Goal: Task Accomplishment & Management: Manage account settings

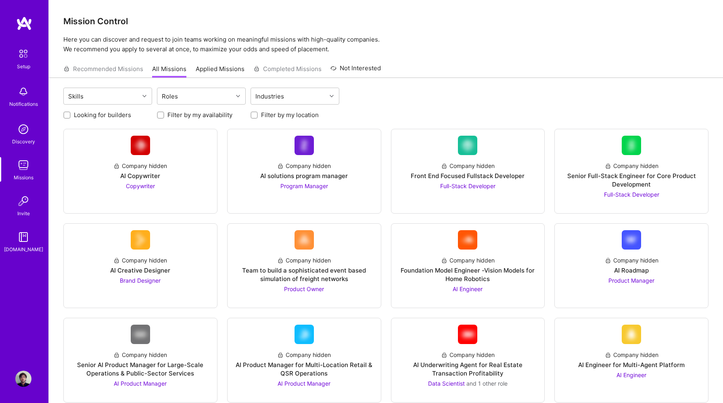
click at [21, 25] on img at bounding box center [24, 23] width 16 height 15
click at [22, 62] on div "Setup" at bounding box center [23, 66] width 13 height 8
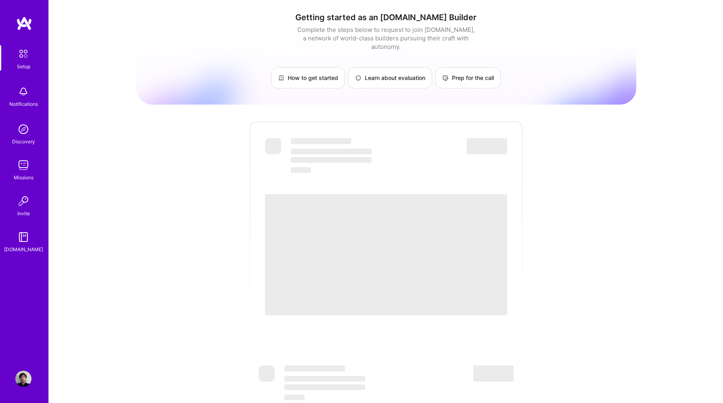
click at [26, 23] on img at bounding box center [24, 23] width 16 height 15
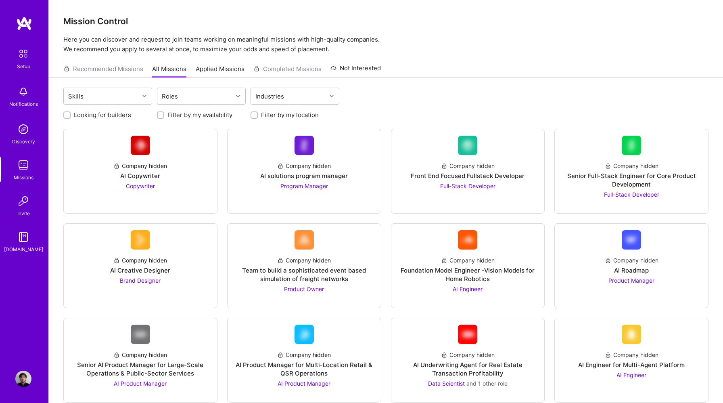
click at [23, 65] on div "Setup" at bounding box center [23, 66] width 13 height 8
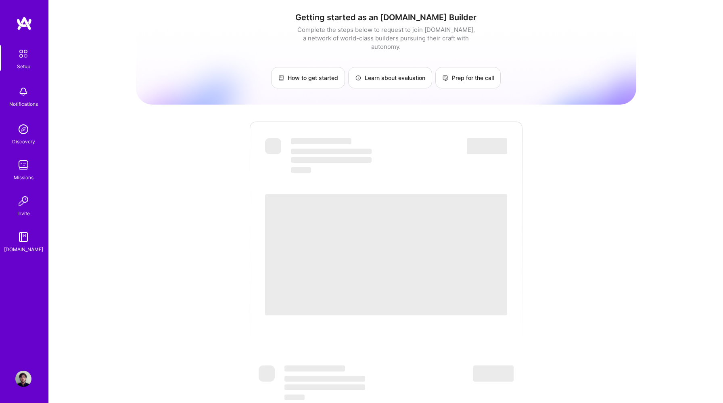
click at [23, 91] on img at bounding box center [23, 92] width 16 height 16
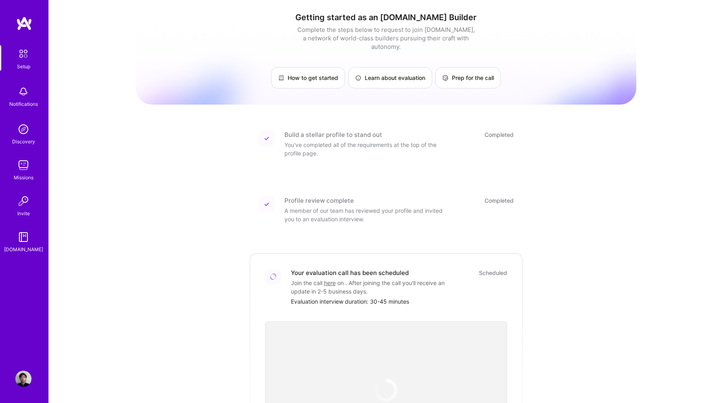
click at [28, 130] on img at bounding box center [23, 129] width 16 height 16
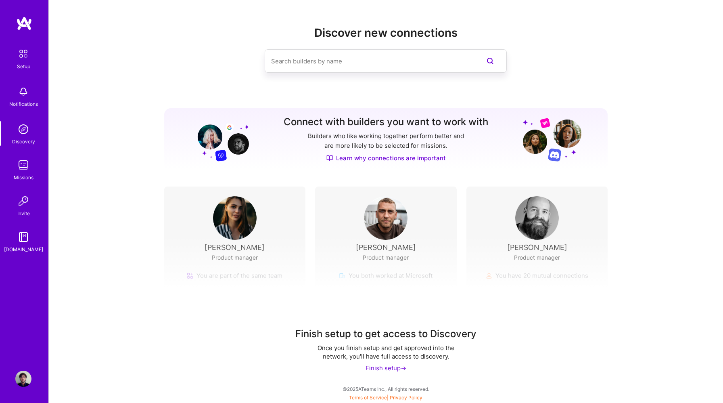
click at [21, 174] on div "Missions" at bounding box center [24, 177] width 20 height 8
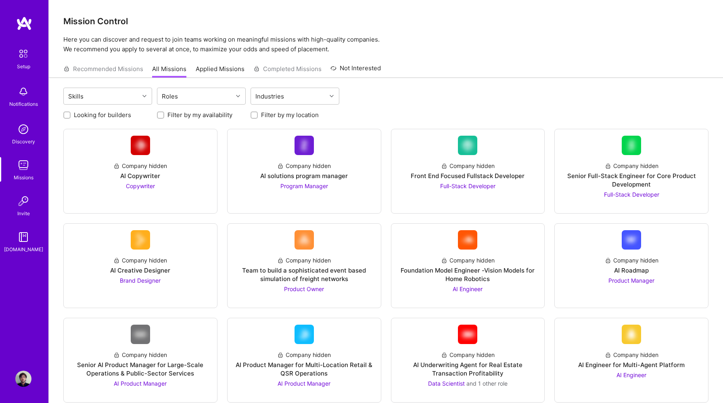
click at [20, 204] on img at bounding box center [23, 201] width 16 height 16
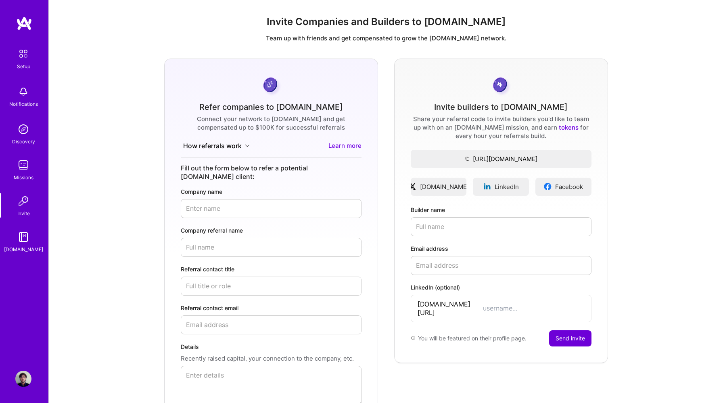
click at [21, 236] on img at bounding box center [23, 237] width 16 height 16
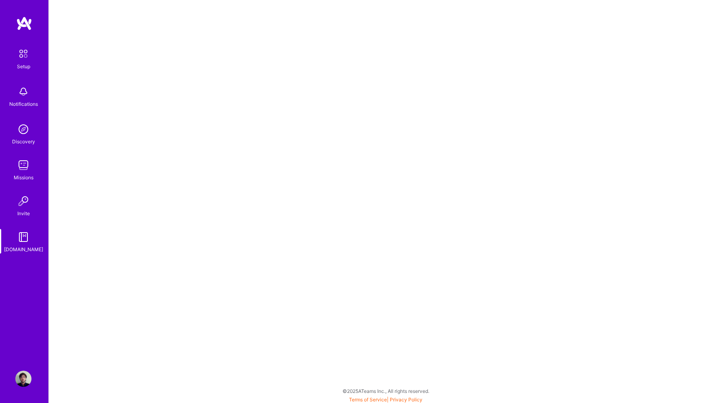
click at [21, 375] on img at bounding box center [23, 378] width 16 height 16
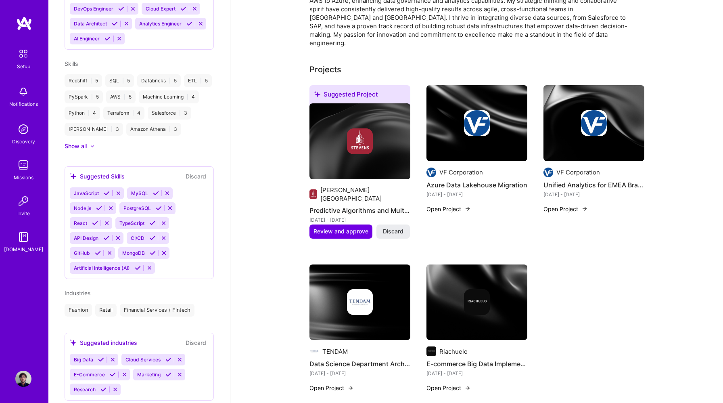
scroll to position [391, 0]
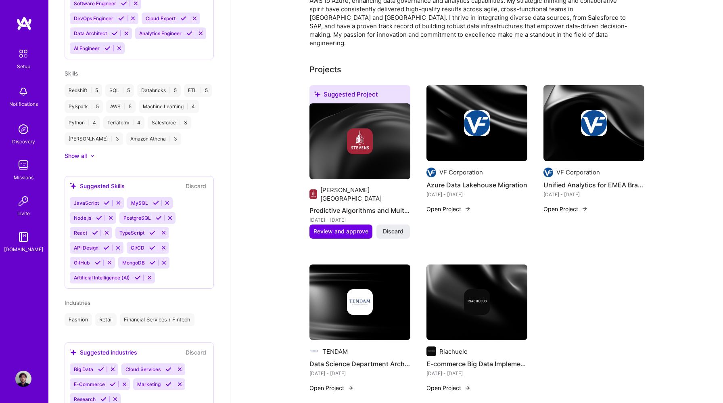
click at [151, 245] on icon at bounding box center [152, 248] width 6 height 6
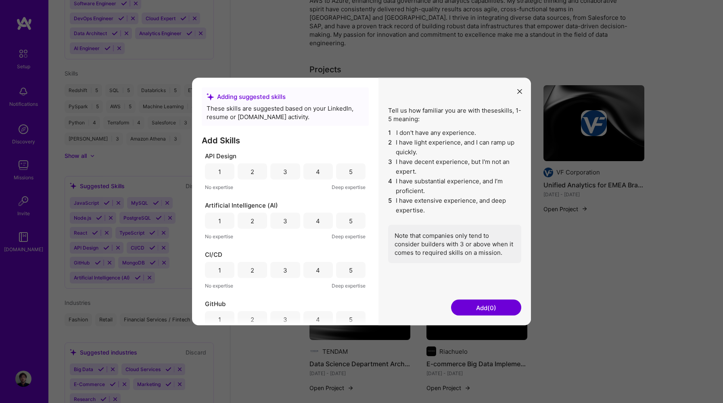
click at [518, 89] on icon "modal" at bounding box center [519, 91] width 5 height 5
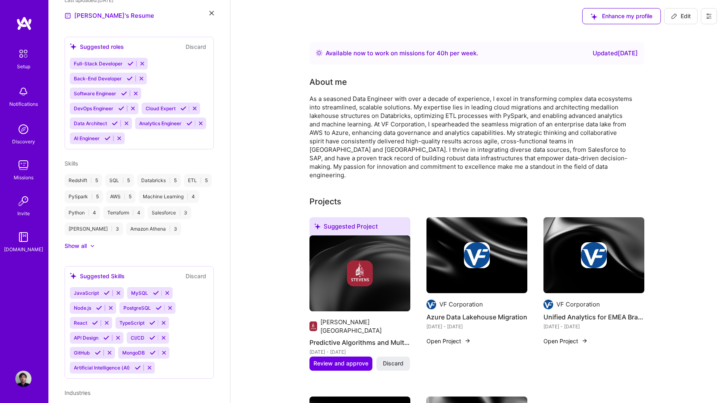
scroll to position [414, 0]
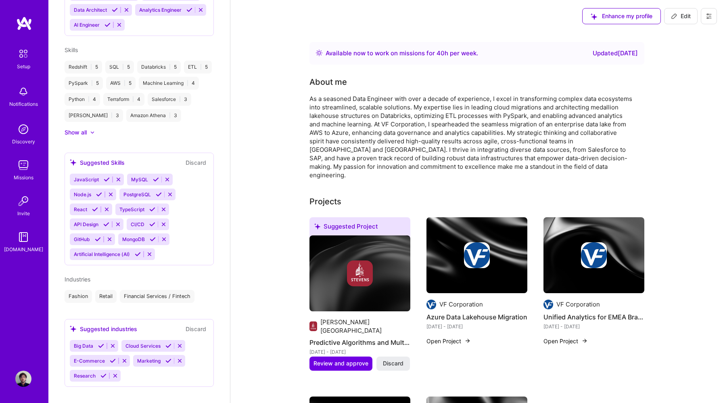
click at [710, 16] on icon at bounding box center [709, 16] width 6 height 6
click at [594, 55] on div "Updated [DATE]" at bounding box center [615, 53] width 45 height 10
click at [29, 66] on div "Setup" at bounding box center [23, 66] width 13 height 8
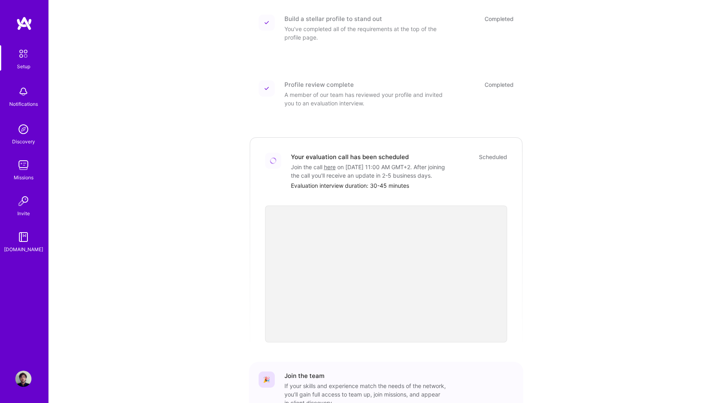
scroll to position [174, 0]
